Goal: Task Accomplishment & Management: Manage account settings

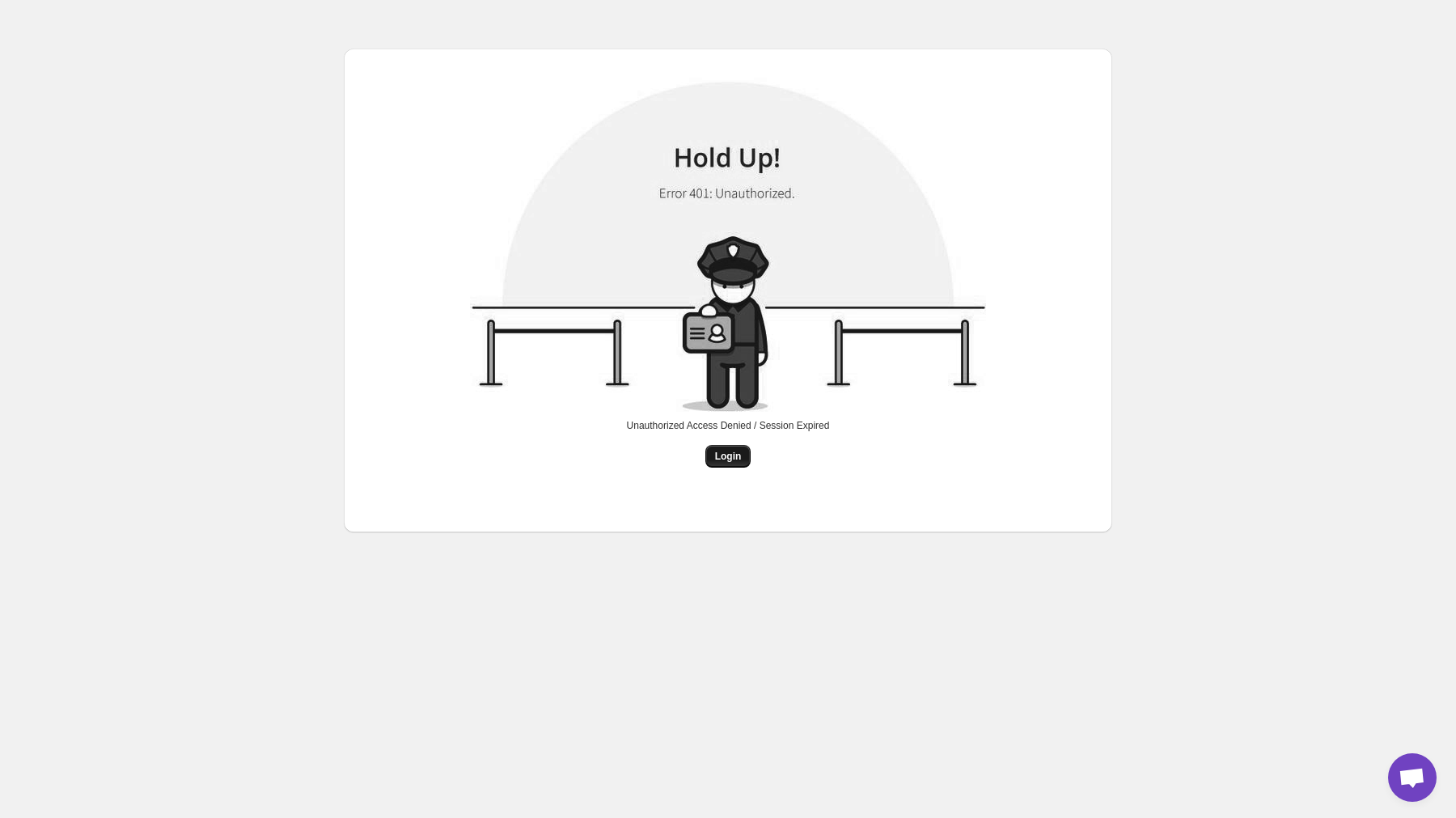
click at [732, 459] on span "Login" at bounding box center [728, 456] width 27 height 13
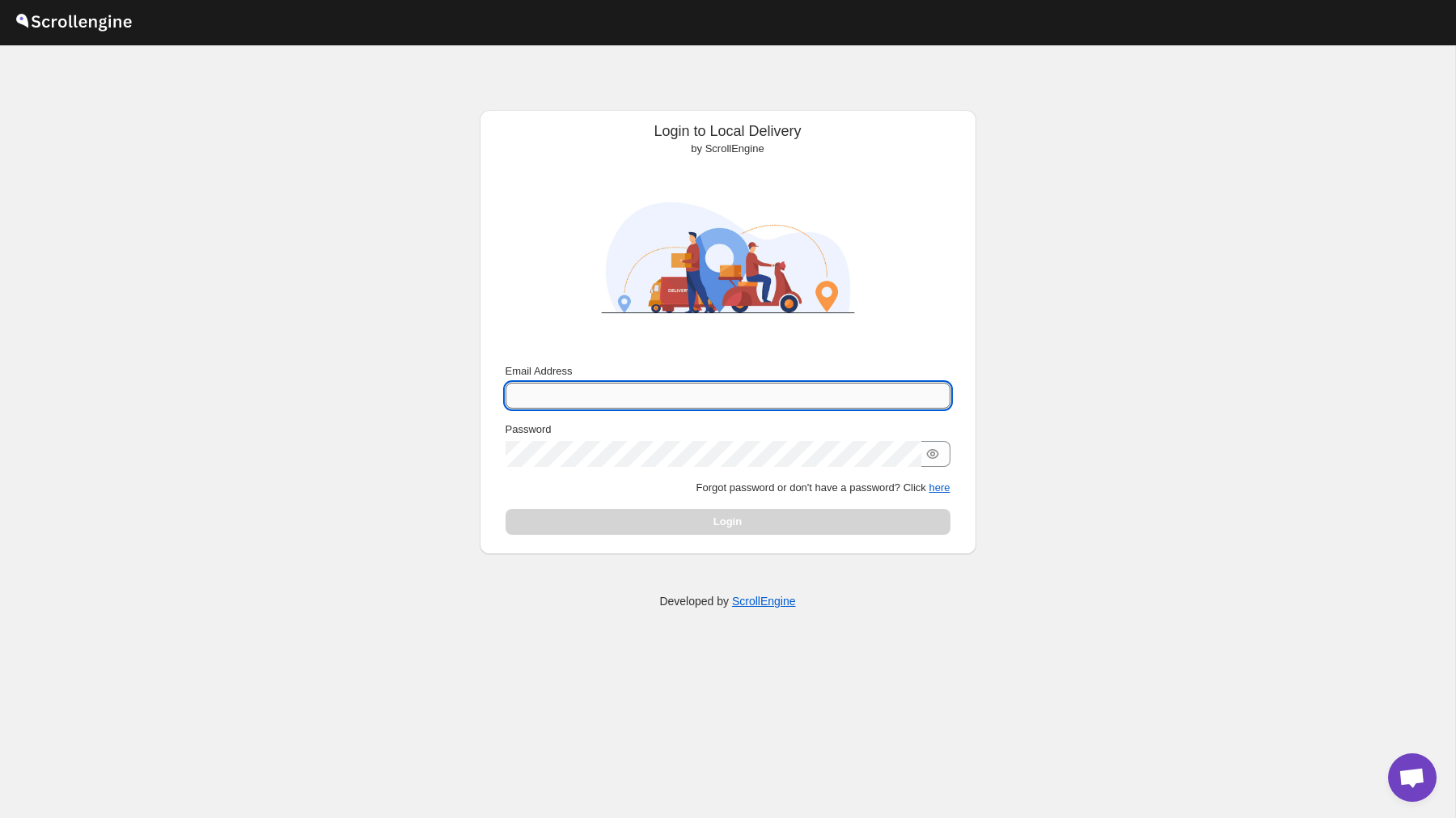
click at [630, 383] on input "Email Address" at bounding box center [728, 396] width 445 height 26
type input "[PERSON_NAME][EMAIL_ADDRESS][DOMAIN_NAME]"
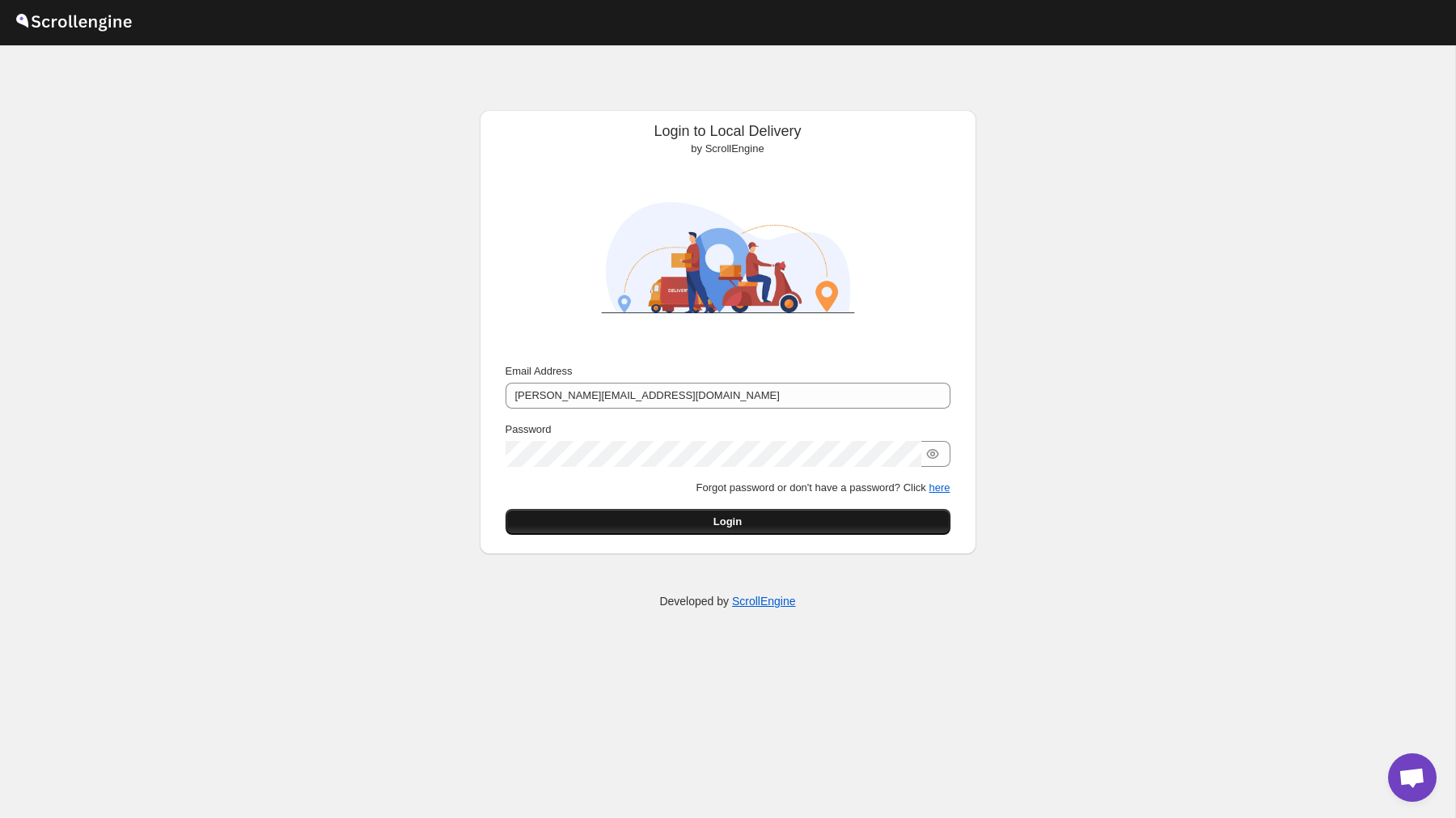
click at [715, 516] on span "Login" at bounding box center [728, 521] width 28 height 16
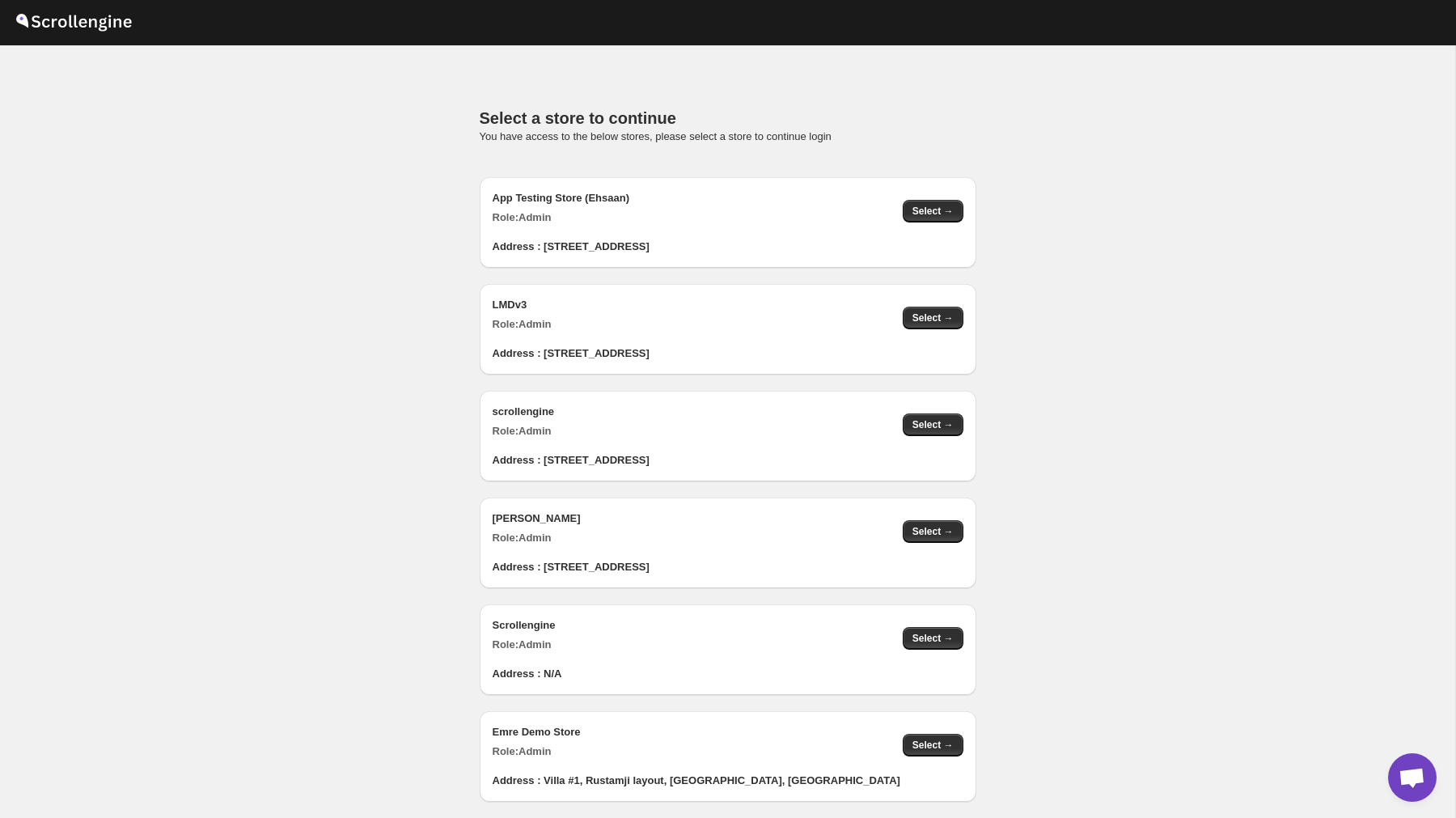
scroll to position [1604, 0]
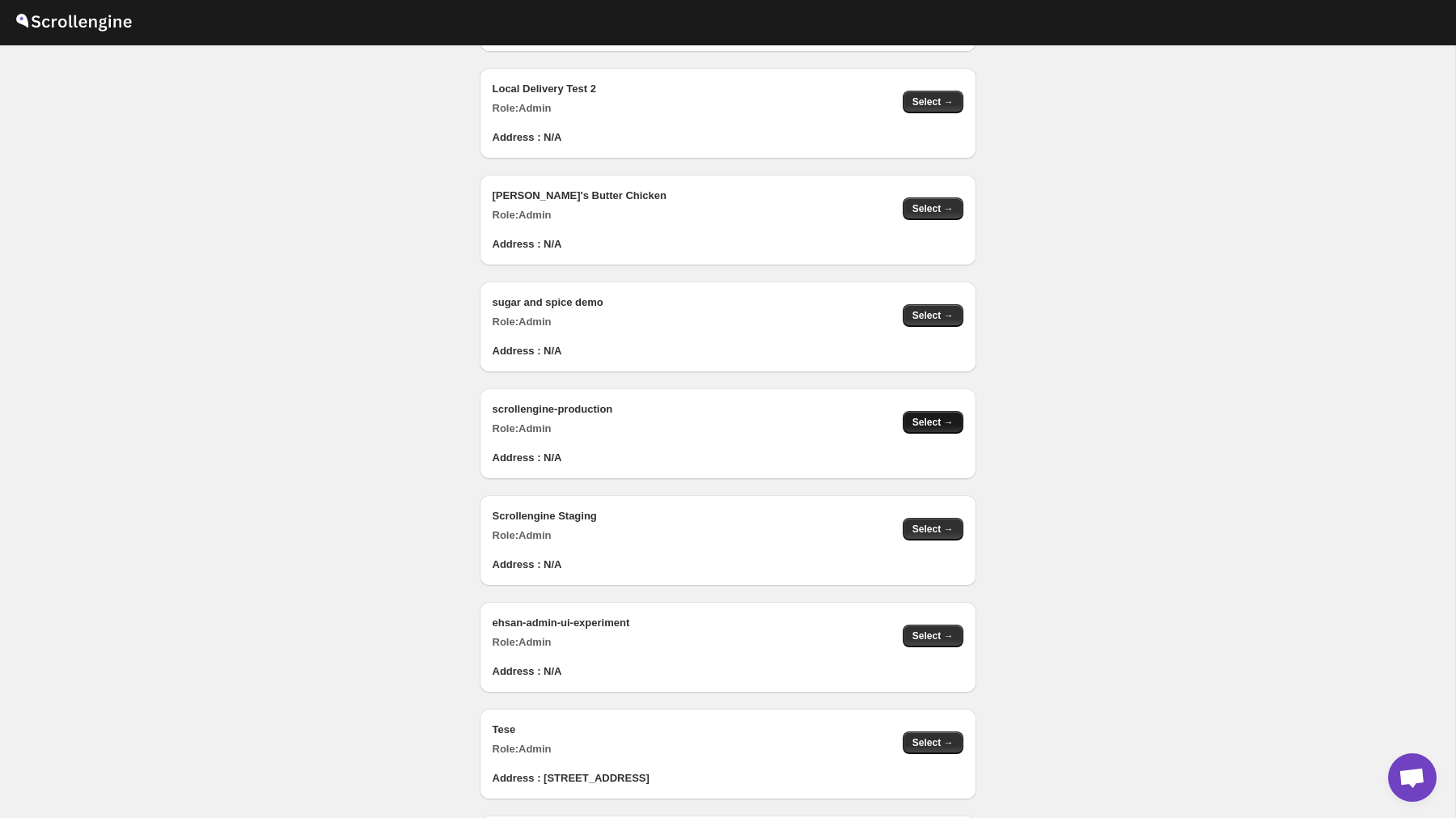
click at [925, 422] on span "Select →" at bounding box center [933, 422] width 41 height 13
